Goal: Check status: Check status

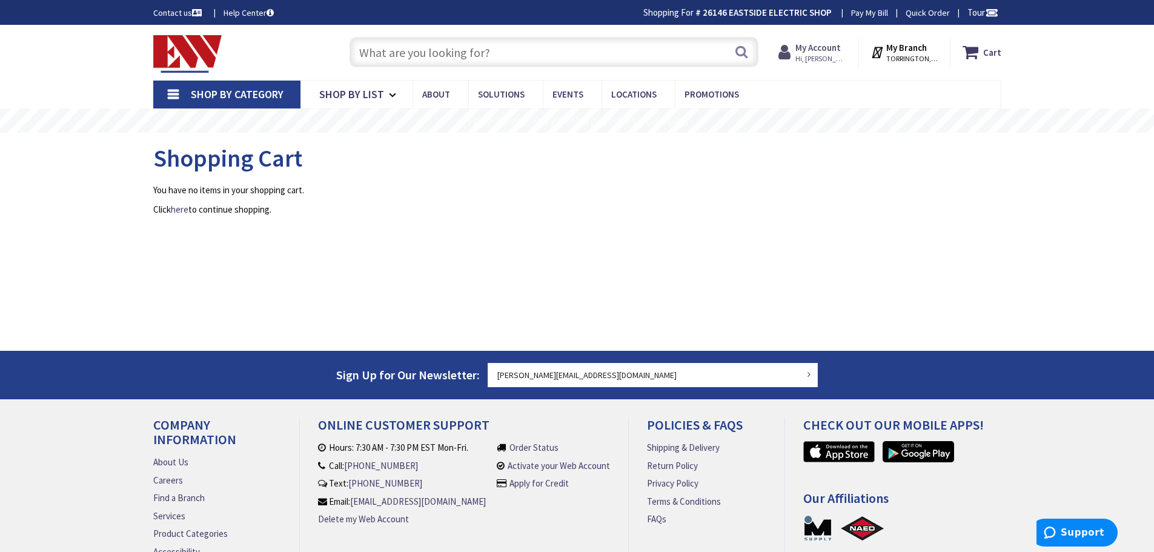
click at [831, 56] on span "Hi, Doug" at bounding box center [820, 59] width 51 height 10
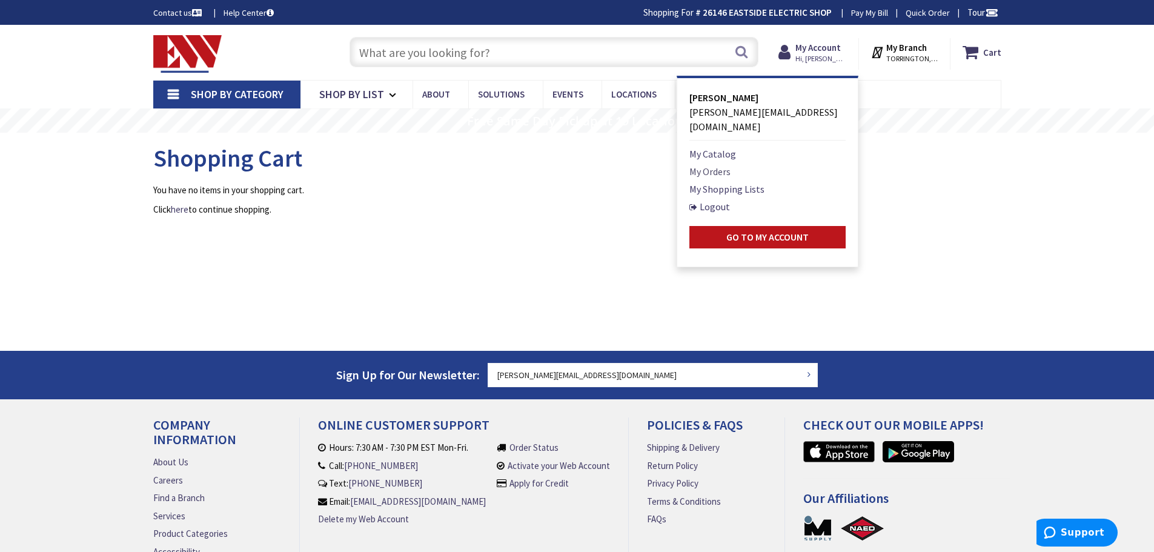
click at [720, 164] on link "My Orders" at bounding box center [709, 171] width 41 height 15
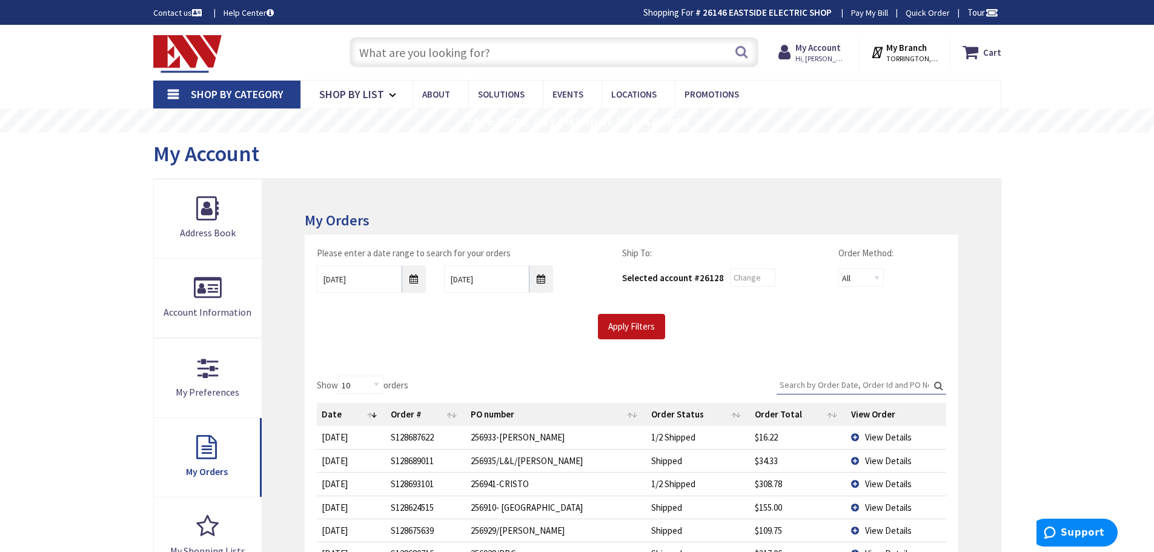
click at [889, 440] on span "View Details" at bounding box center [888, 437] width 47 height 12
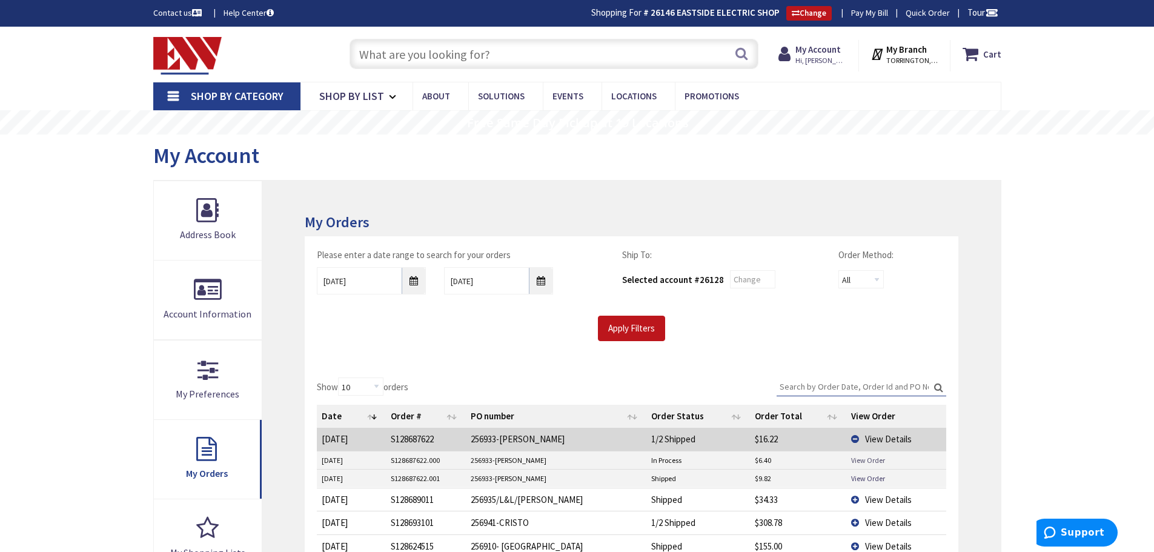
click at [858, 458] on link "View Order" at bounding box center [868, 460] width 34 height 10
click at [863, 477] on link "View Order" at bounding box center [868, 478] width 34 height 10
click at [860, 460] on link "View Order" at bounding box center [868, 460] width 34 height 10
